Goal: Information Seeking & Learning: Learn about a topic

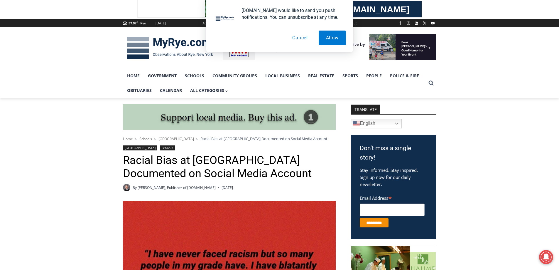
scroll to position [176, 0]
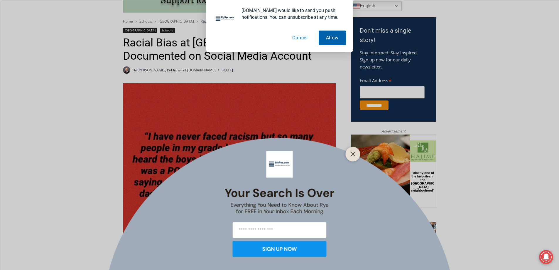
click at [331, 38] on button "Allow" at bounding box center [332, 38] width 27 height 15
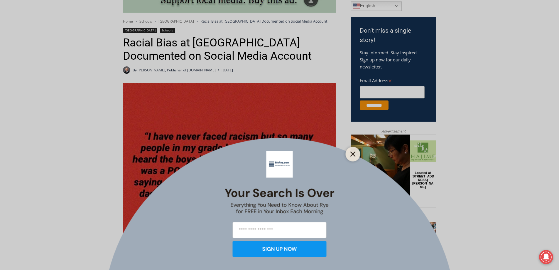
click at [355, 158] on button "Close" at bounding box center [353, 154] width 8 height 8
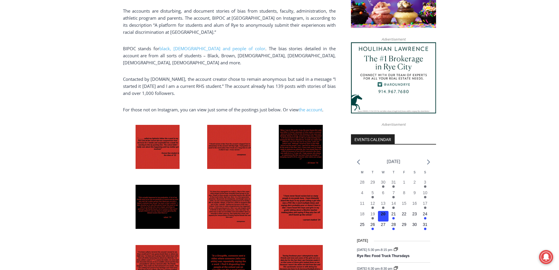
scroll to position [645, 0]
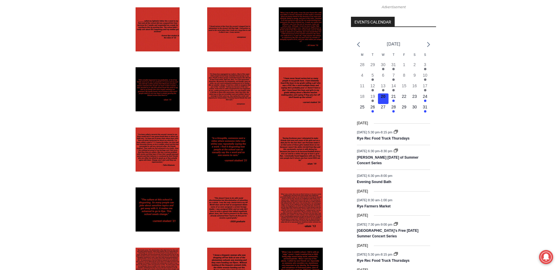
click at [307, 194] on img at bounding box center [301, 209] width 44 height 44
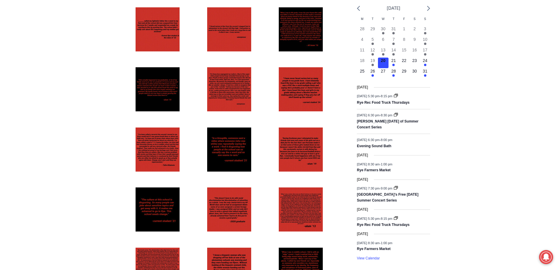
click at [162, 195] on img at bounding box center [158, 209] width 44 height 44
